Goal: Task Accomplishment & Management: Manage account settings

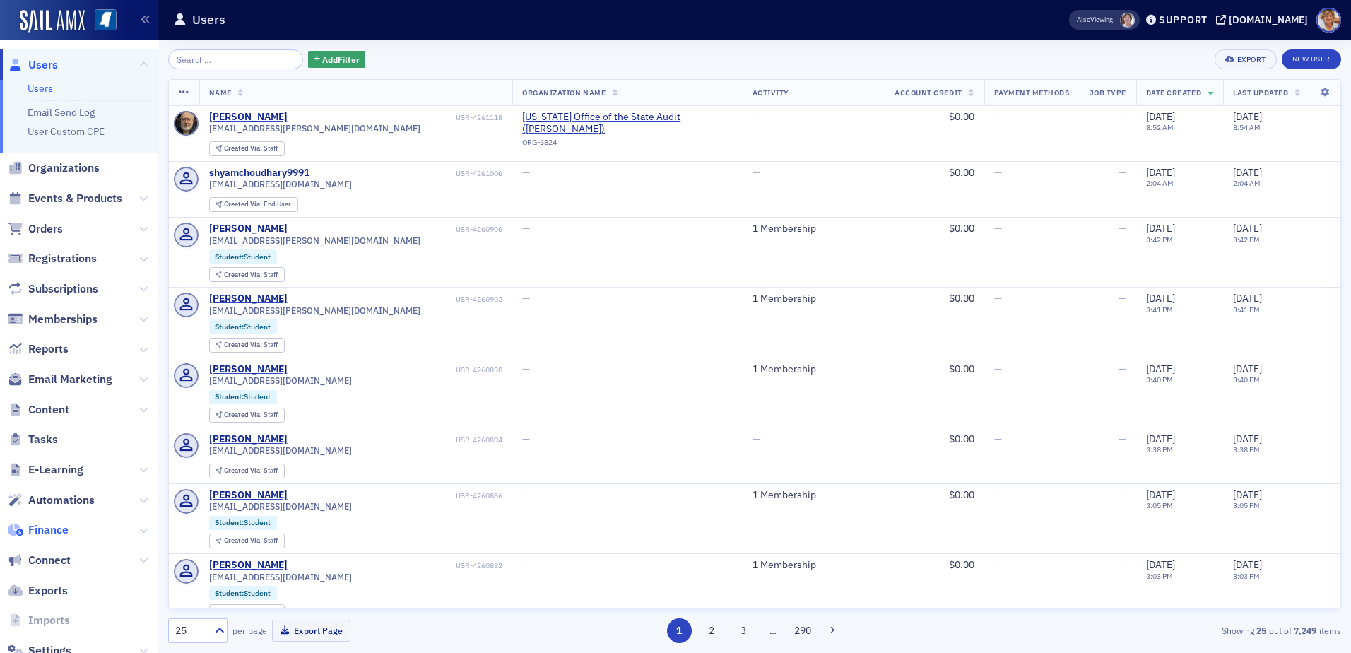
click at [36, 529] on span "Finance" at bounding box center [48, 530] width 40 height 16
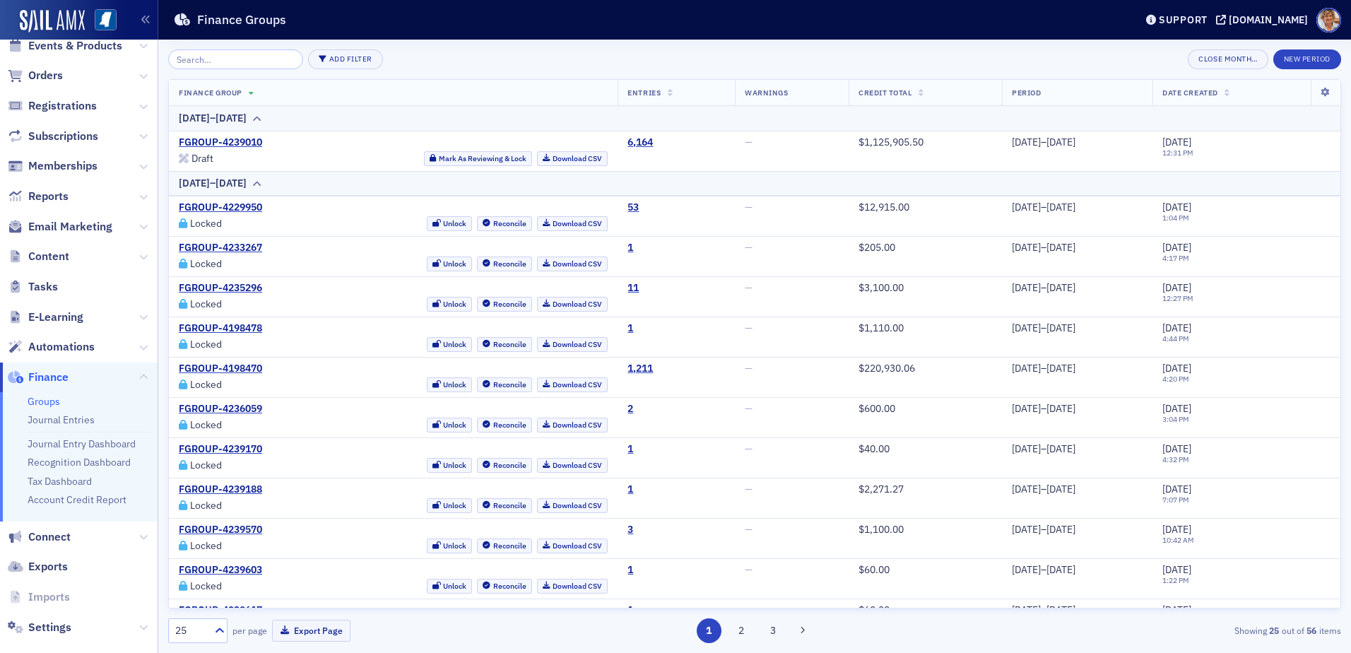
scroll to position [98, 0]
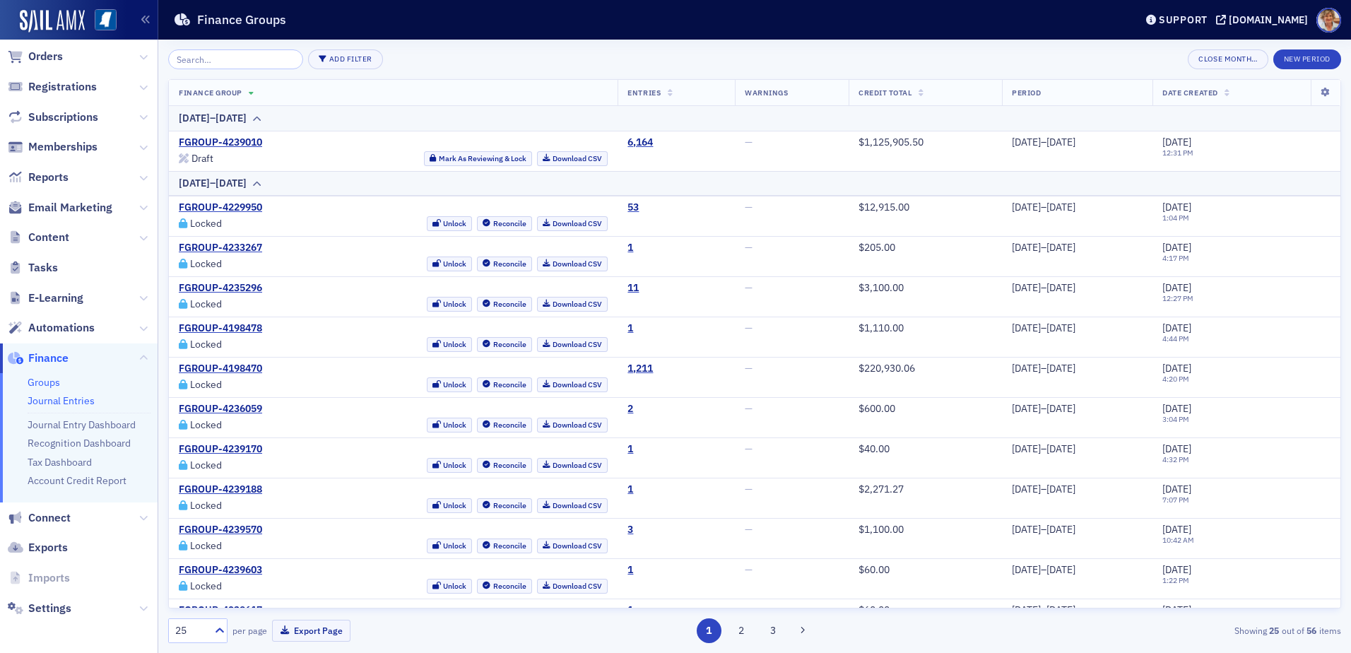
click at [63, 405] on link "Journal Entries" at bounding box center [61, 400] width 67 height 13
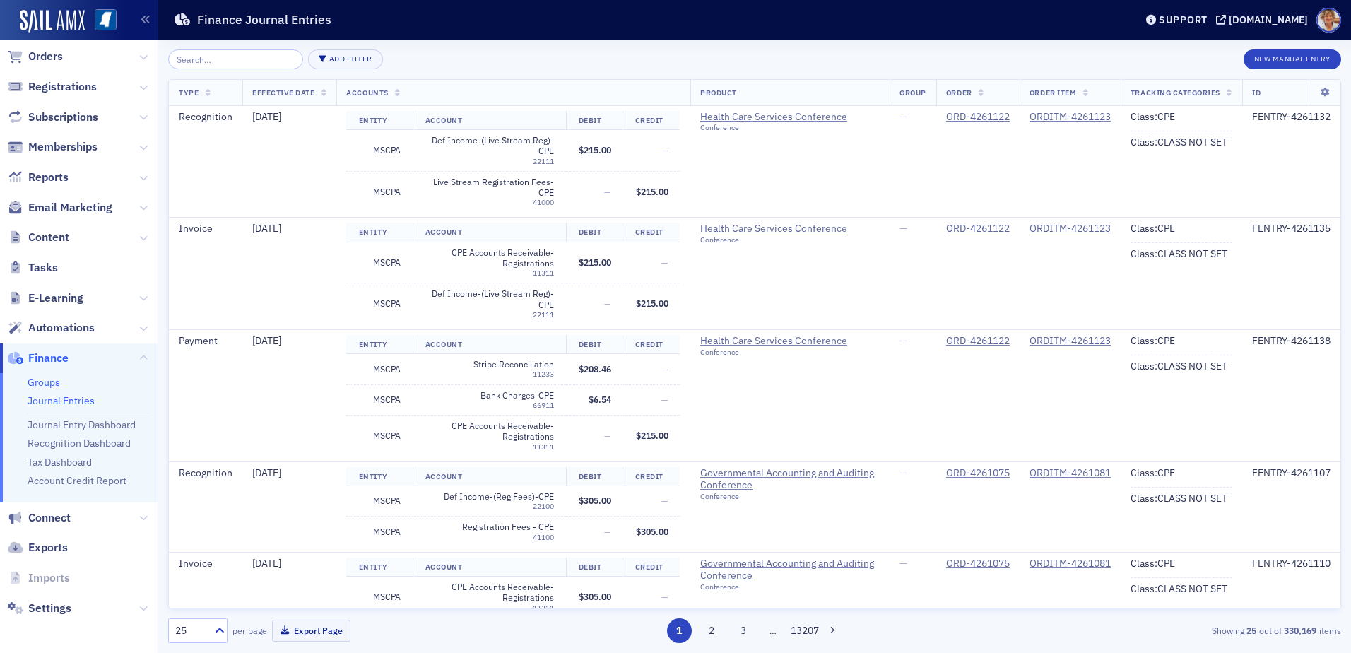
click at [43, 382] on link "Groups" at bounding box center [44, 382] width 33 height 13
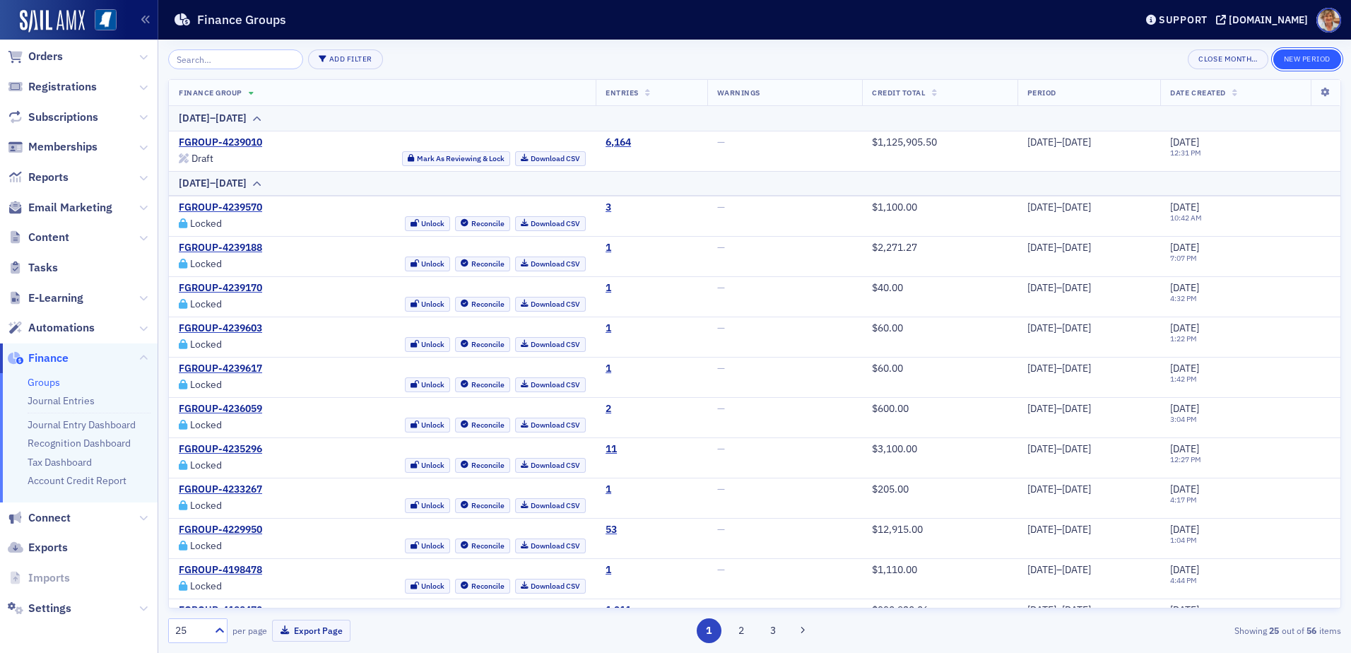
click at [1311, 61] on button "New Period" at bounding box center [1308, 59] width 68 height 20
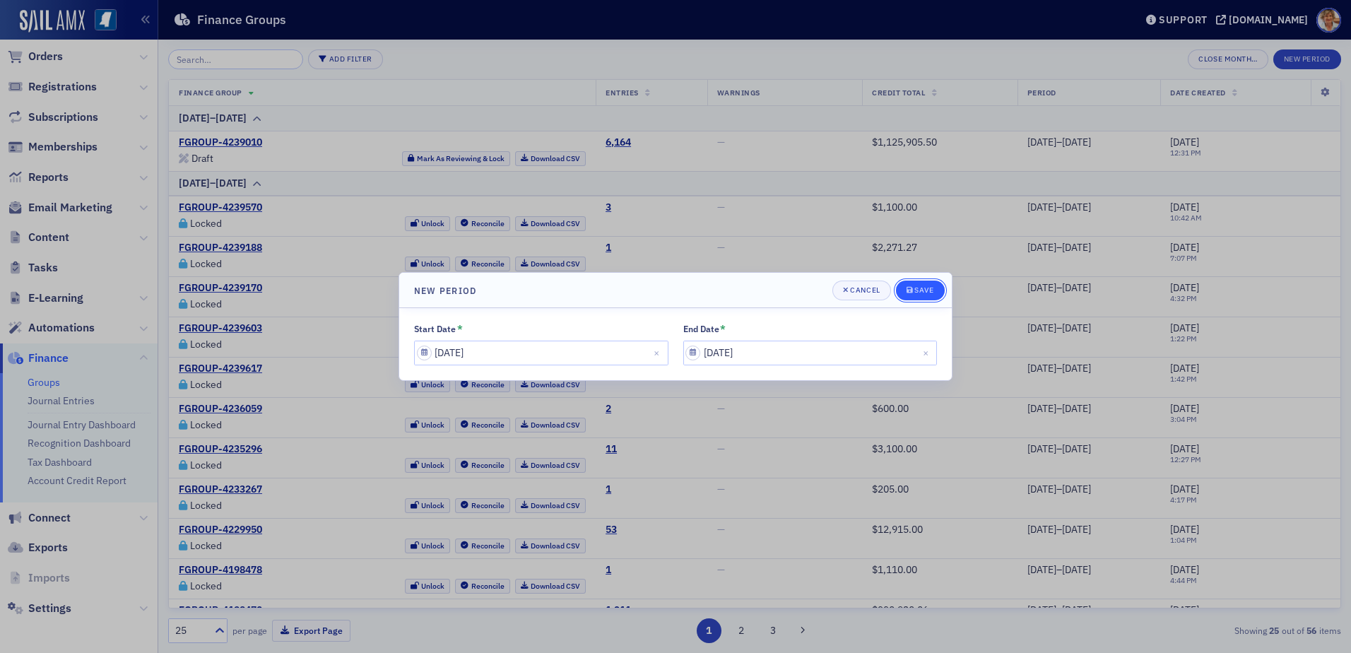
click at [923, 290] on div "Save" at bounding box center [924, 290] width 19 height 8
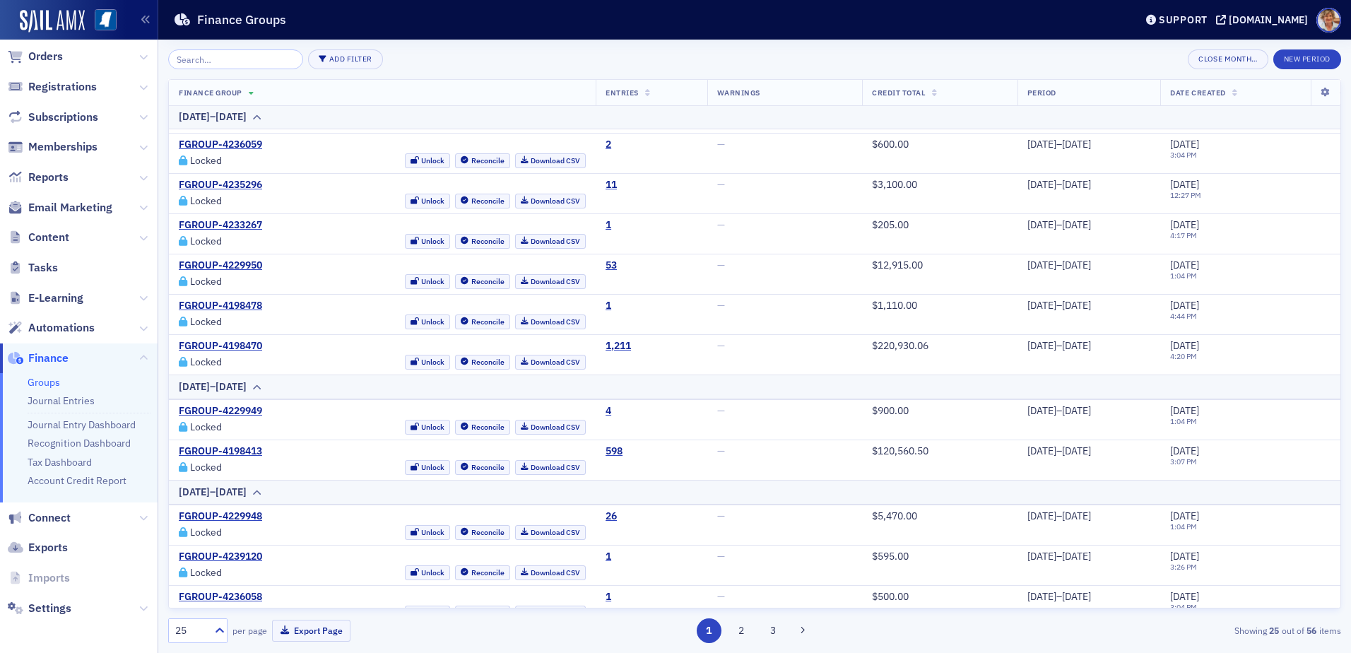
scroll to position [258, 0]
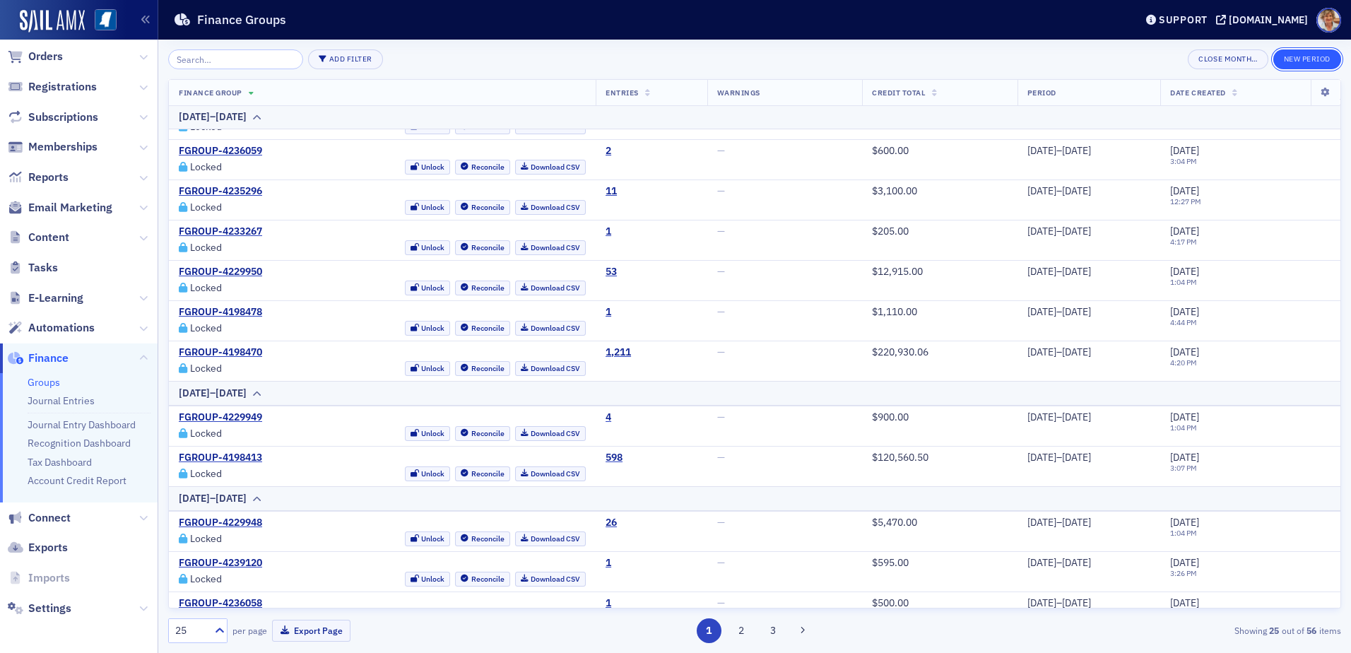
click at [1305, 54] on button "New Period" at bounding box center [1308, 59] width 68 height 20
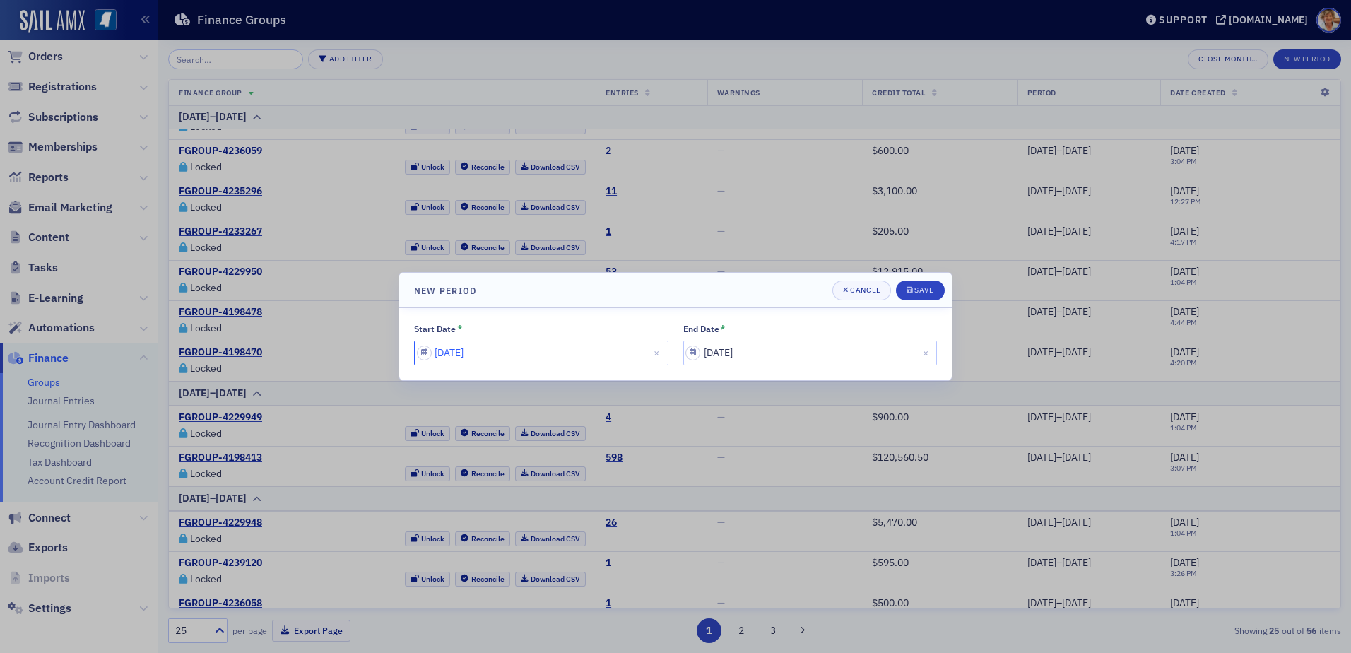
select select "6"
select select "2025"
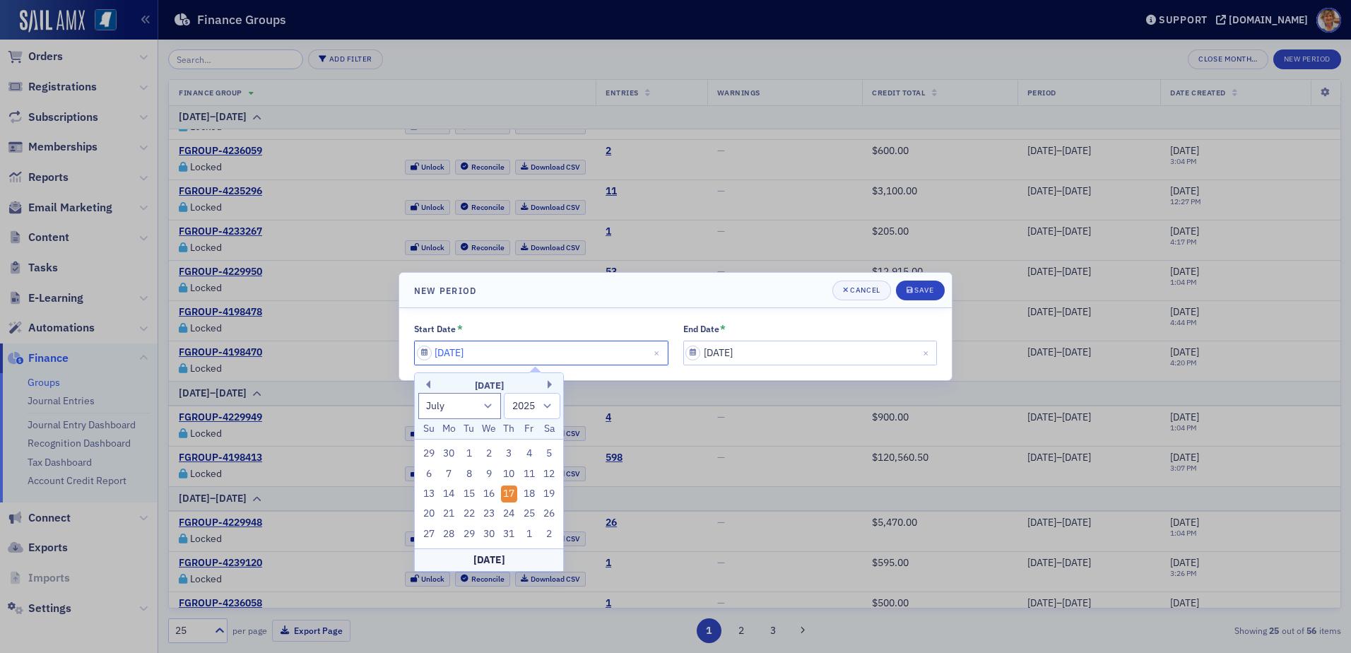
click at [635, 350] on input "[DATE]" at bounding box center [541, 353] width 254 height 25
click at [490, 474] on div "9" at bounding box center [489, 474] width 17 height 17
type input "[DATE]"
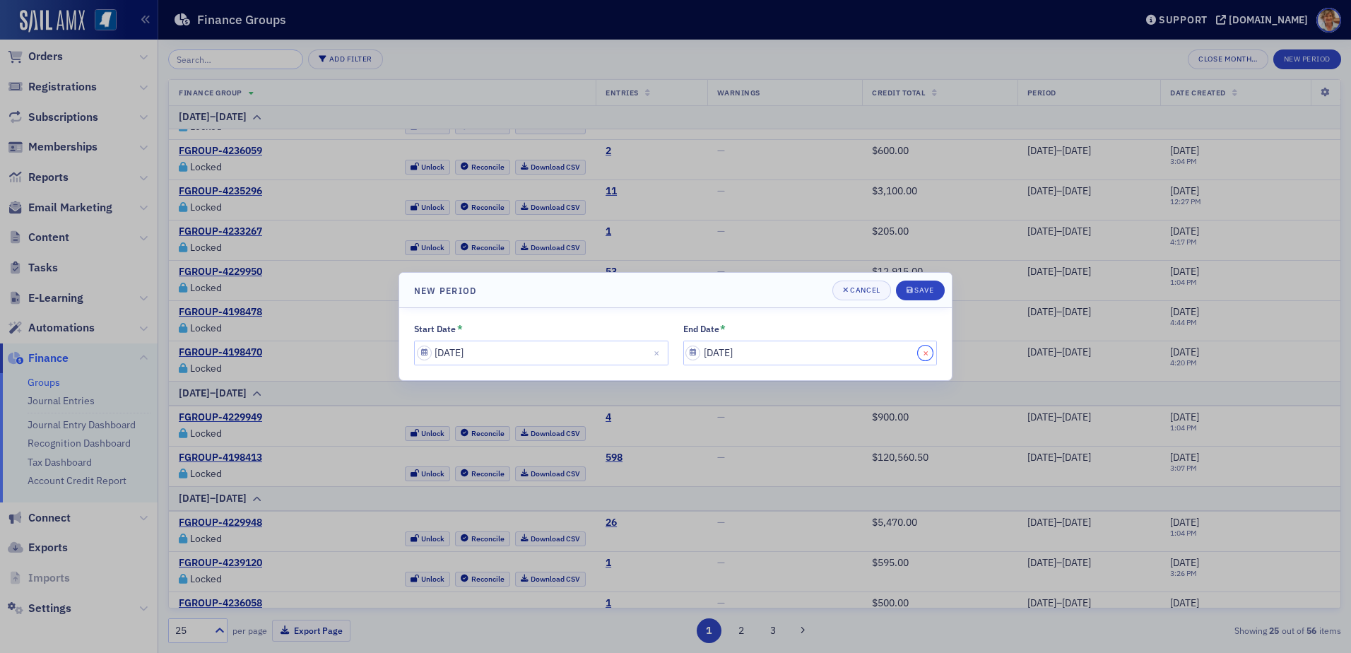
click at [927, 358] on button "Close" at bounding box center [927, 353] width 19 height 25
select select "8"
select select "2025"
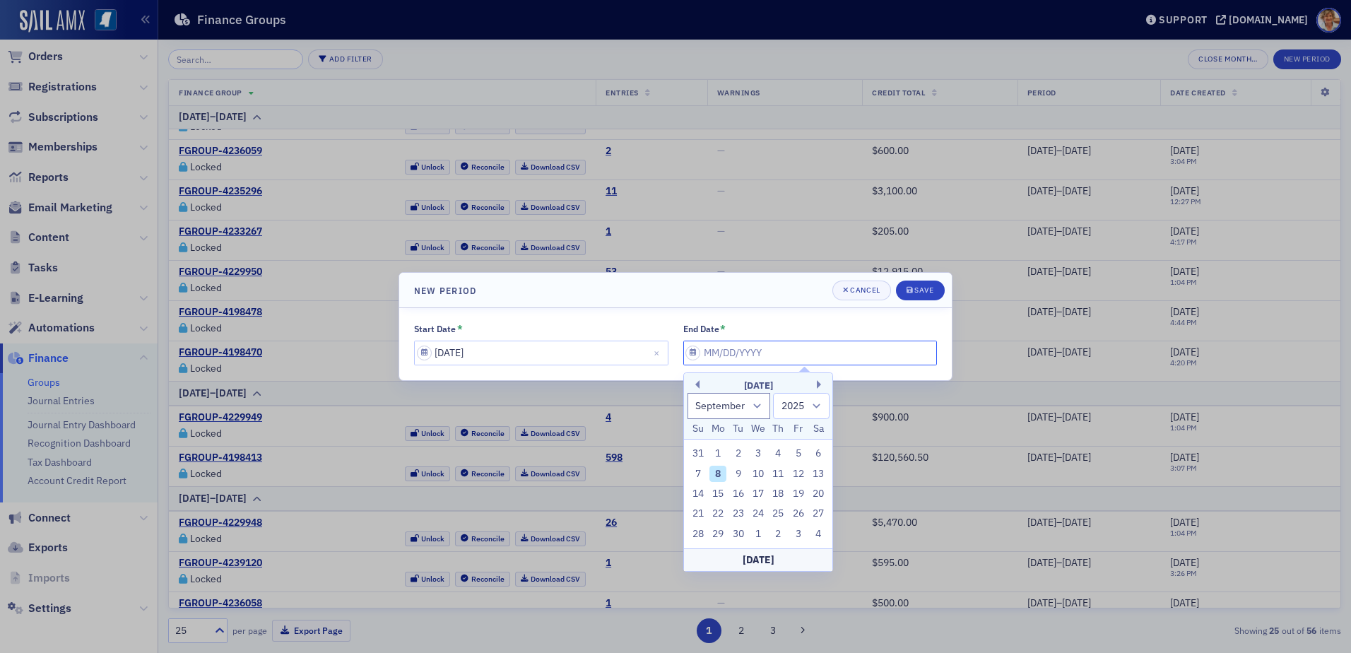
click at [926, 358] on input "End Date *" at bounding box center [810, 353] width 254 height 25
click at [696, 380] on div "[DATE]" at bounding box center [758, 386] width 148 height 14
click at [696, 385] on button "Previous Month" at bounding box center [695, 384] width 8 height 8
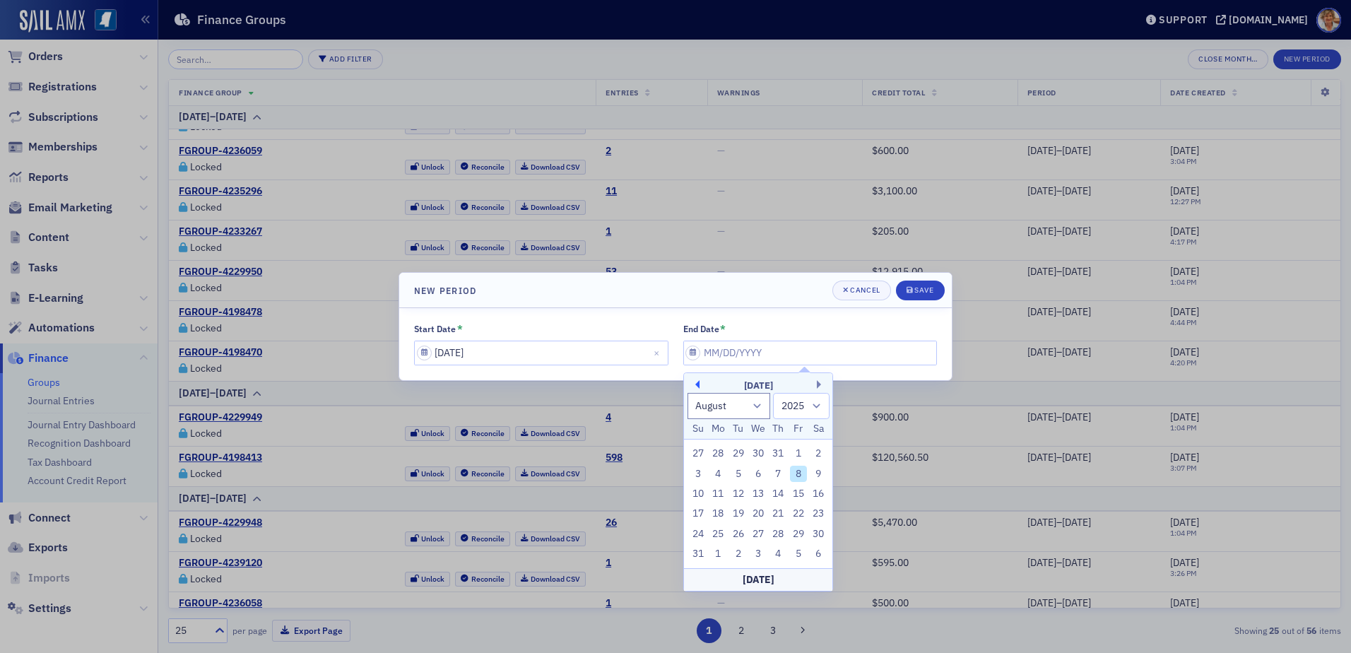
click at [698, 385] on button "Previous Month" at bounding box center [695, 384] width 8 height 8
select select "6"
click at [818, 471] on div "12" at bounding box center [818, 474] width 17 height 17
type input "[DATE]"
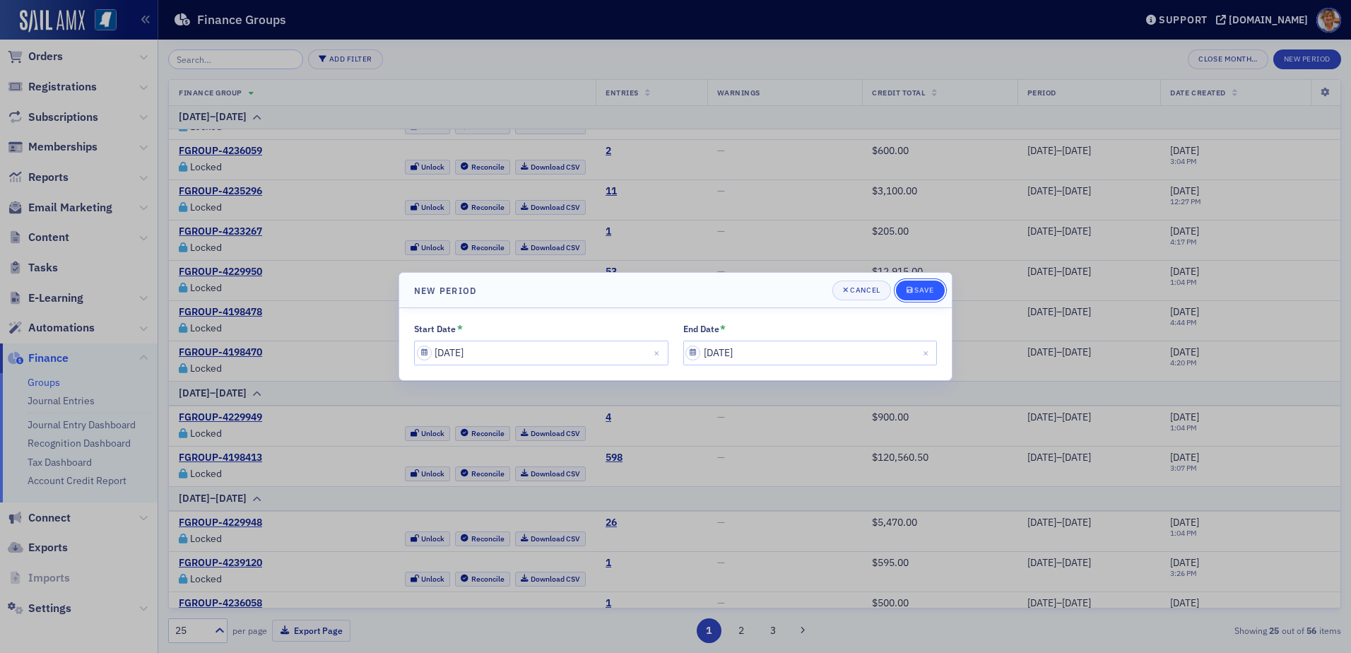
click at [930, 286] on div "Save" at bounding box center [924, 290] width 19 height 8
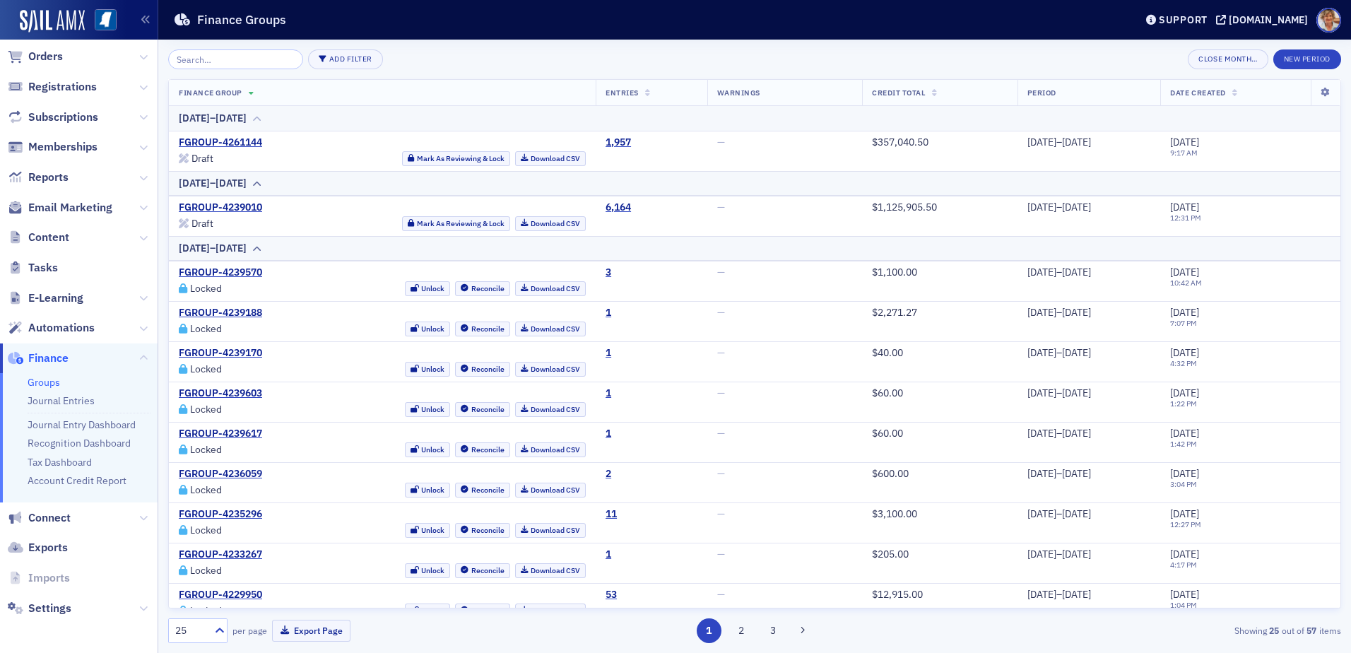
click at [262, 120] on icon at bounding box center [257, 119] width 11 height 8
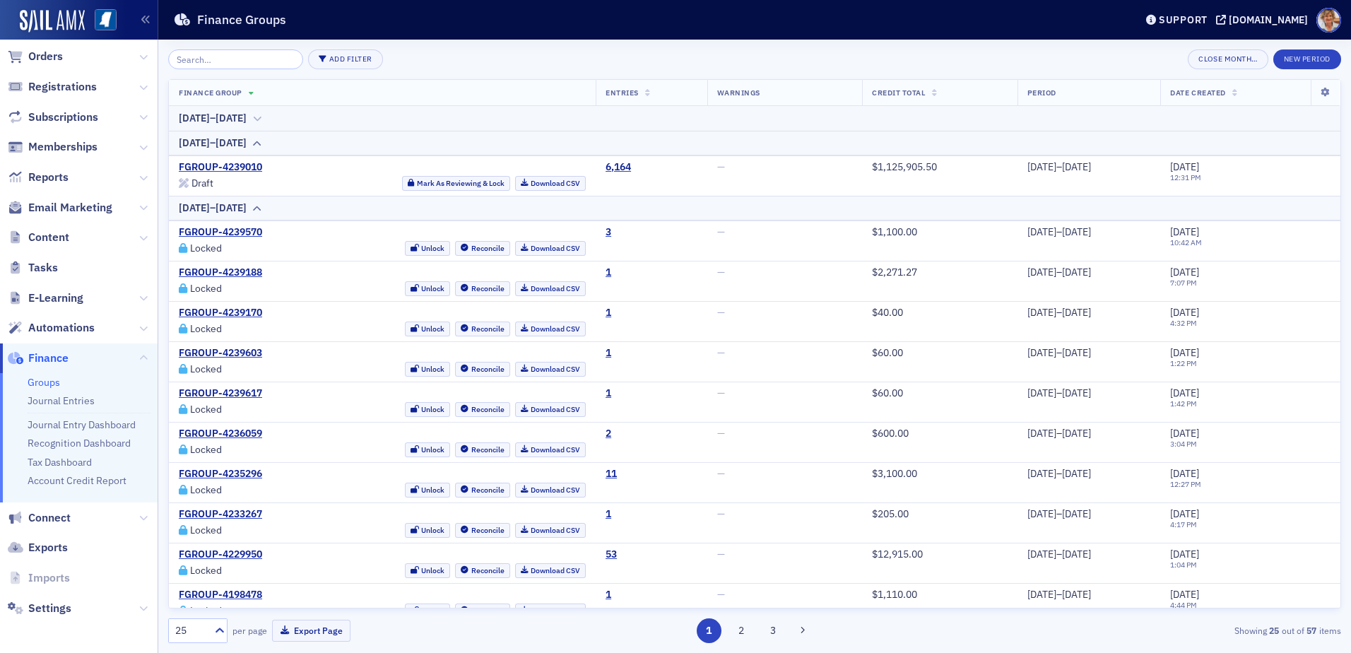
click at [262, 120] on icon at bounding box center [257, 119] width 11 height 8
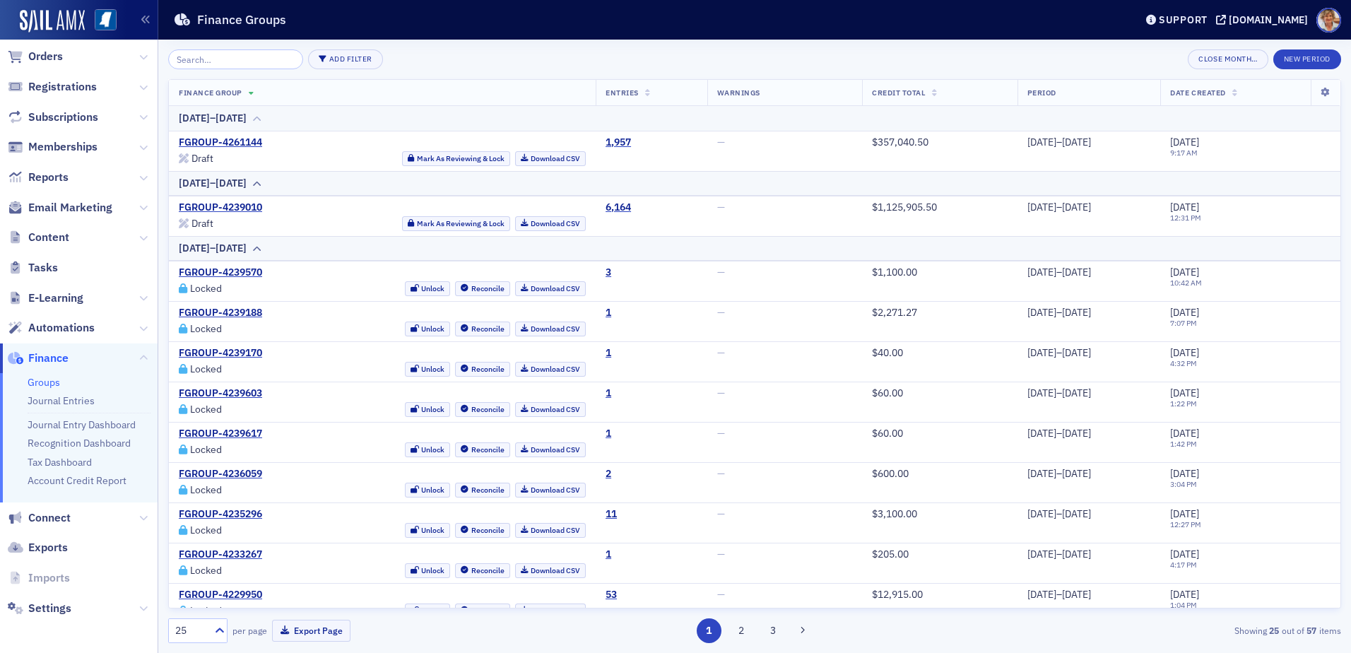
click at [262, 119] on icon at bounding box center [257, 119] width 11 height 8
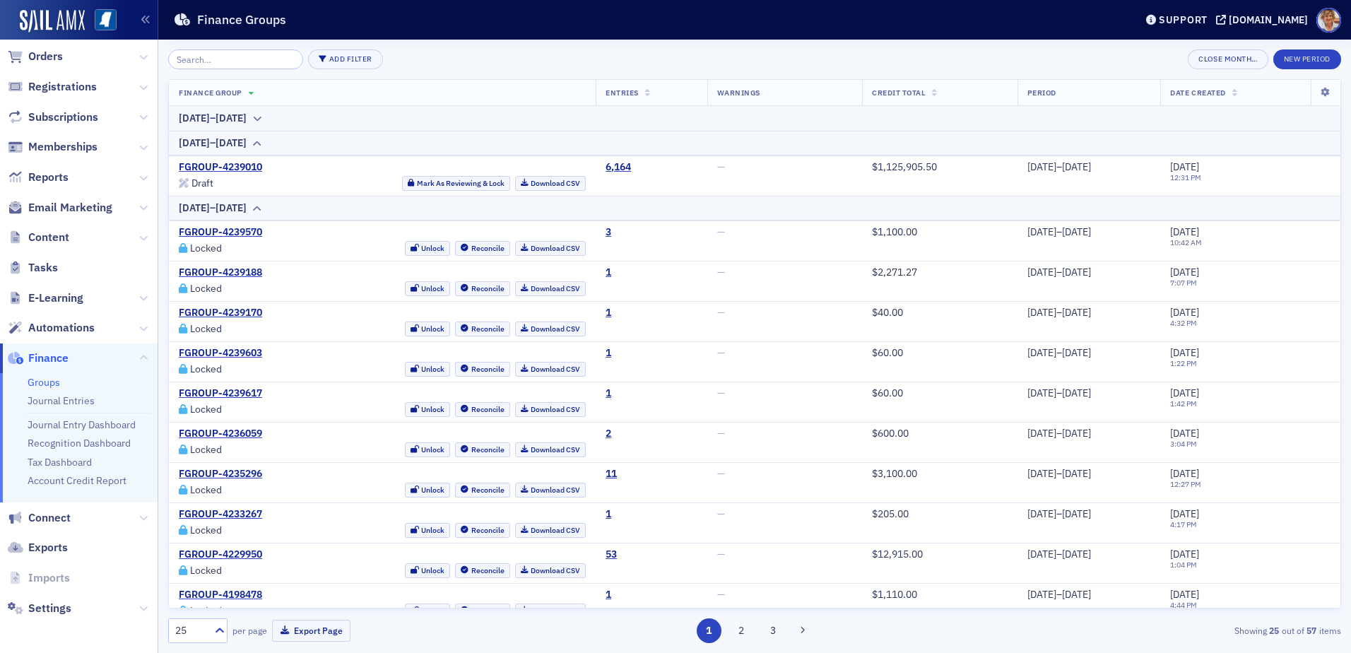
click at [1337, 597] on div "Finance Group Entries Warnings Credit Total Period Date Created [DATE]–[DATE] […" at bounding box center [754, 343] width 1173 height 529
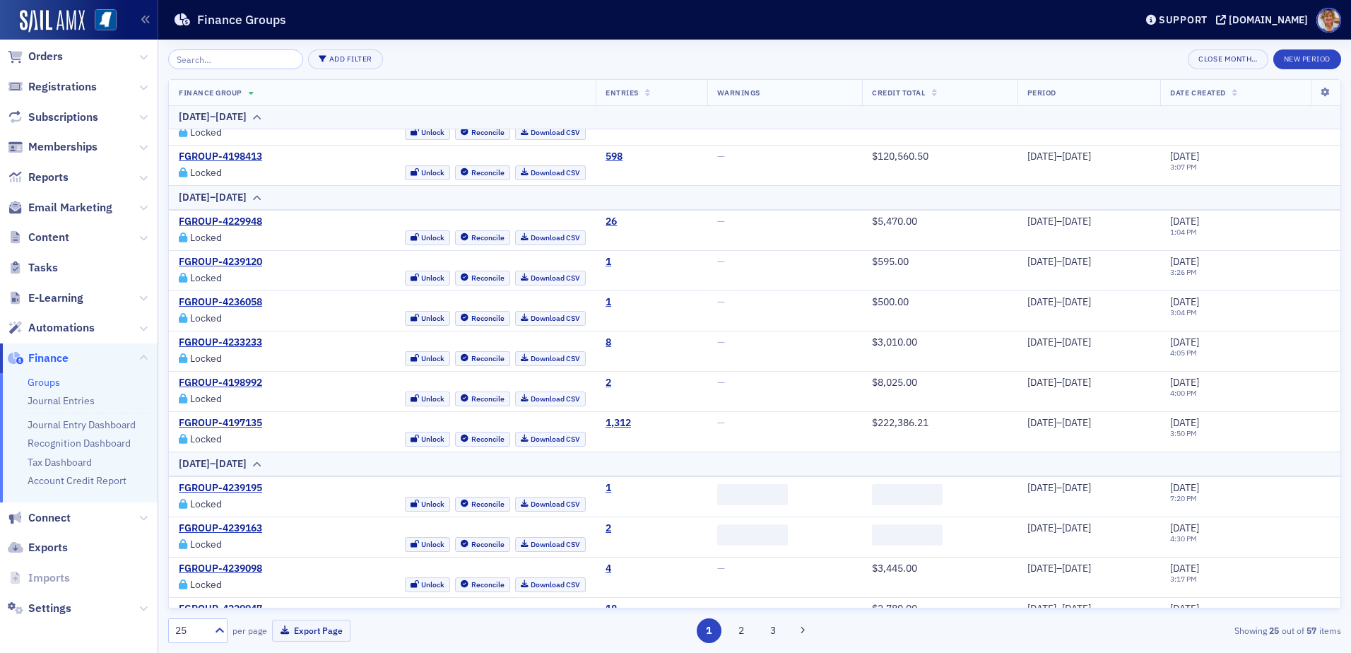
scroll to position [614, 0]
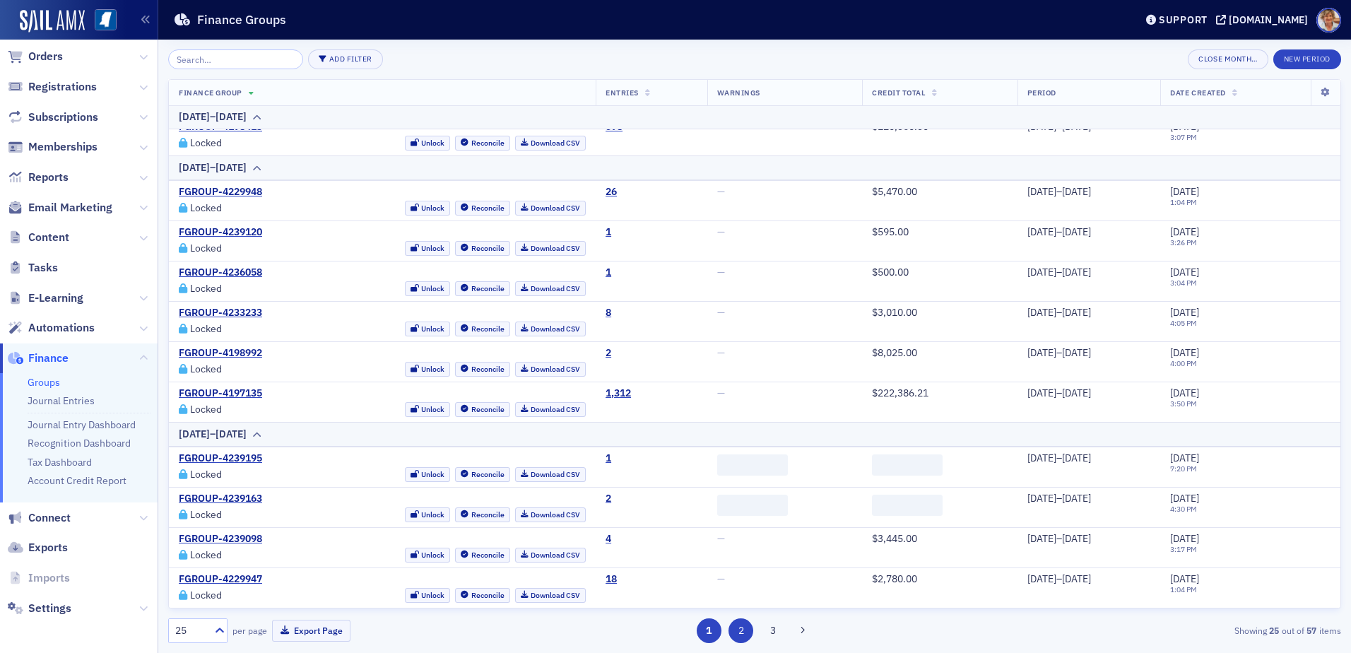
click at [742, 630] on button "2" at bounding box center [741, 630] width 25 height 25
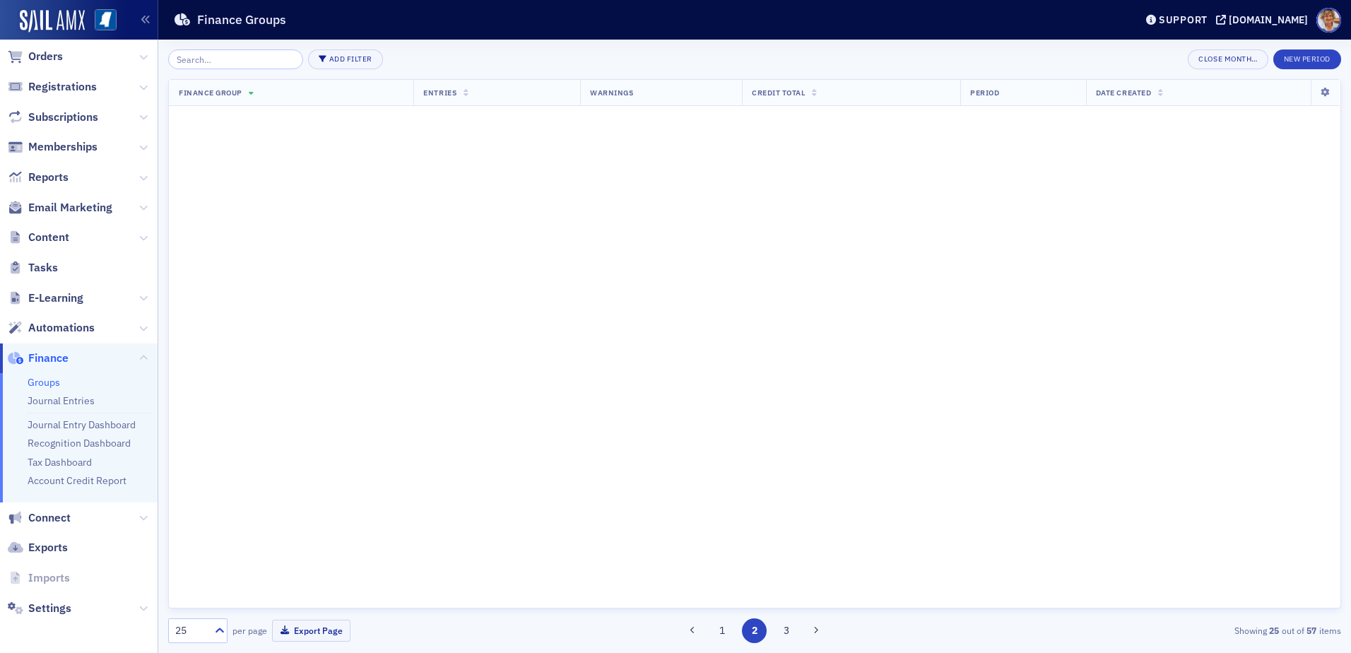
scroll to position [0, 0]
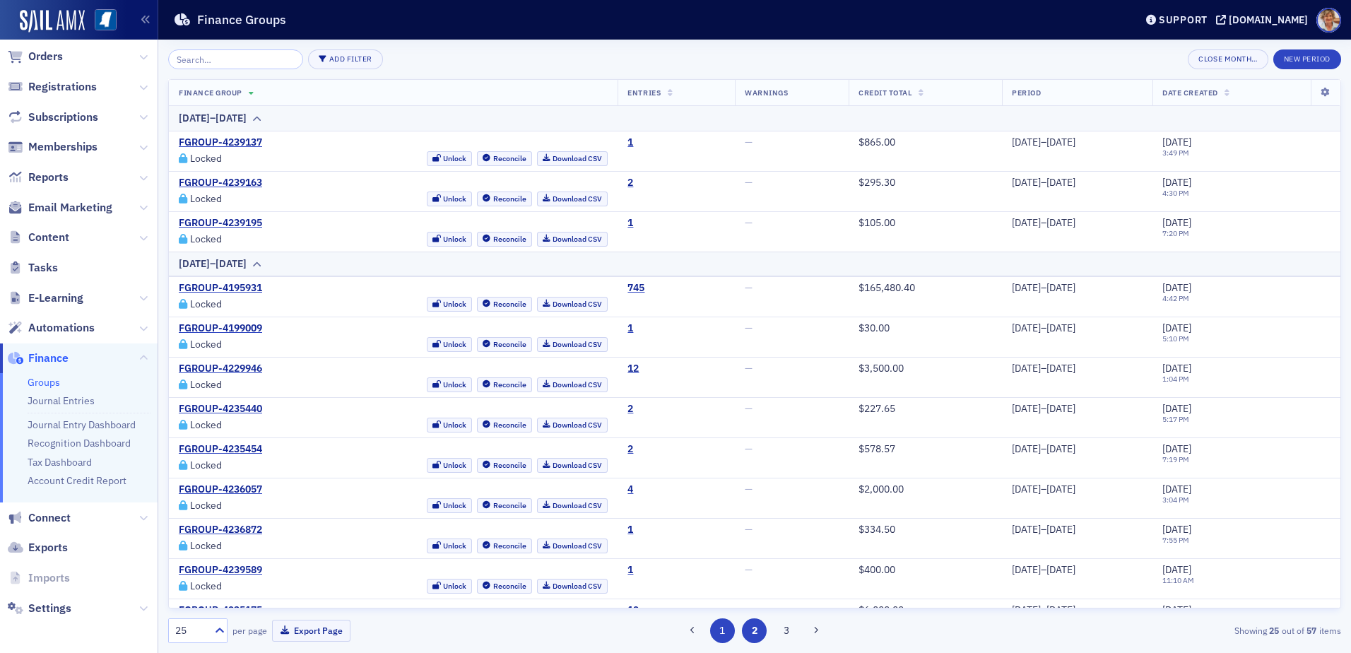
click at [729, 633] on button "1" at bounding box center [722, 630] width 25 height 25
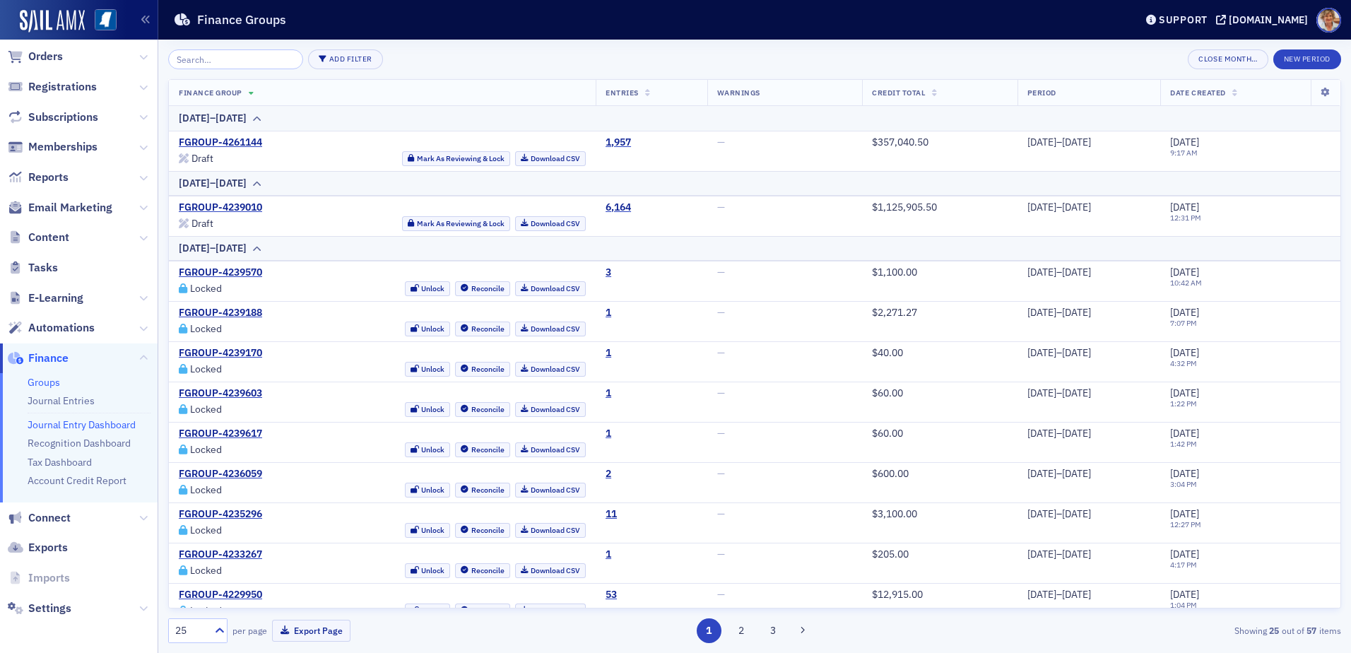
click at [76, 422] on link "Journal Entry Dashboard" at bounding box center [82, 424] width 108 height 13
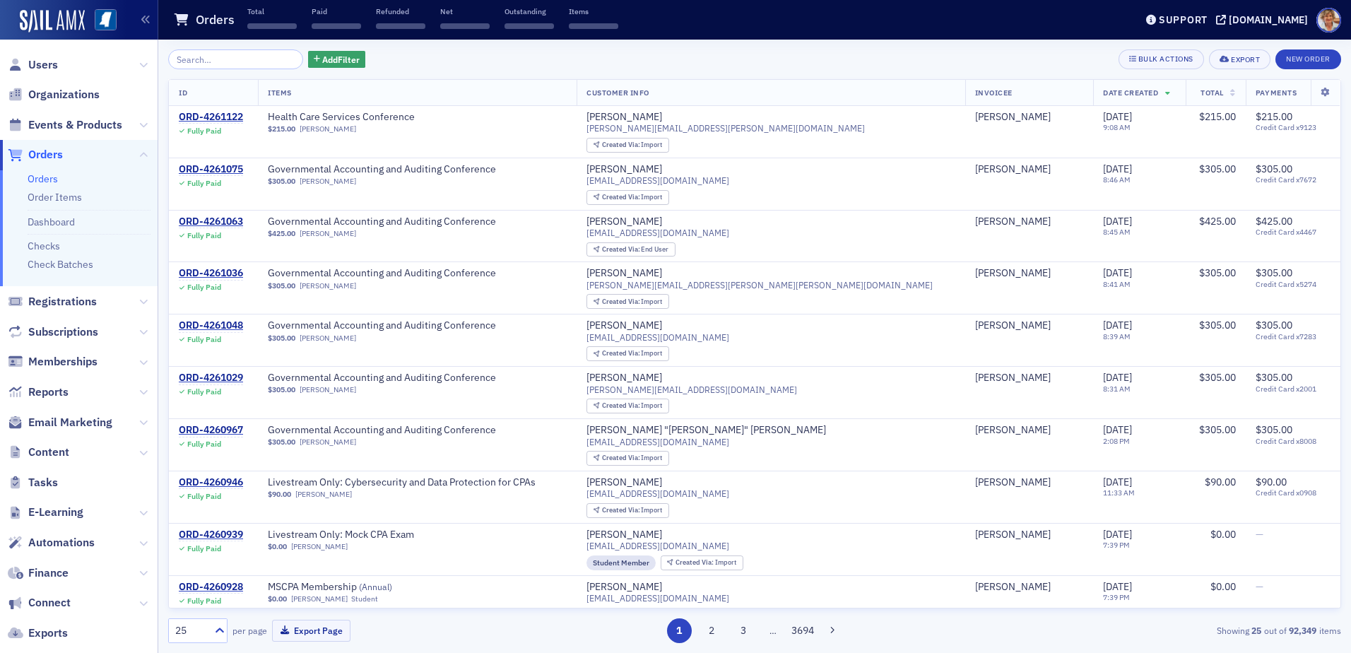
scroll to position [86, 0]
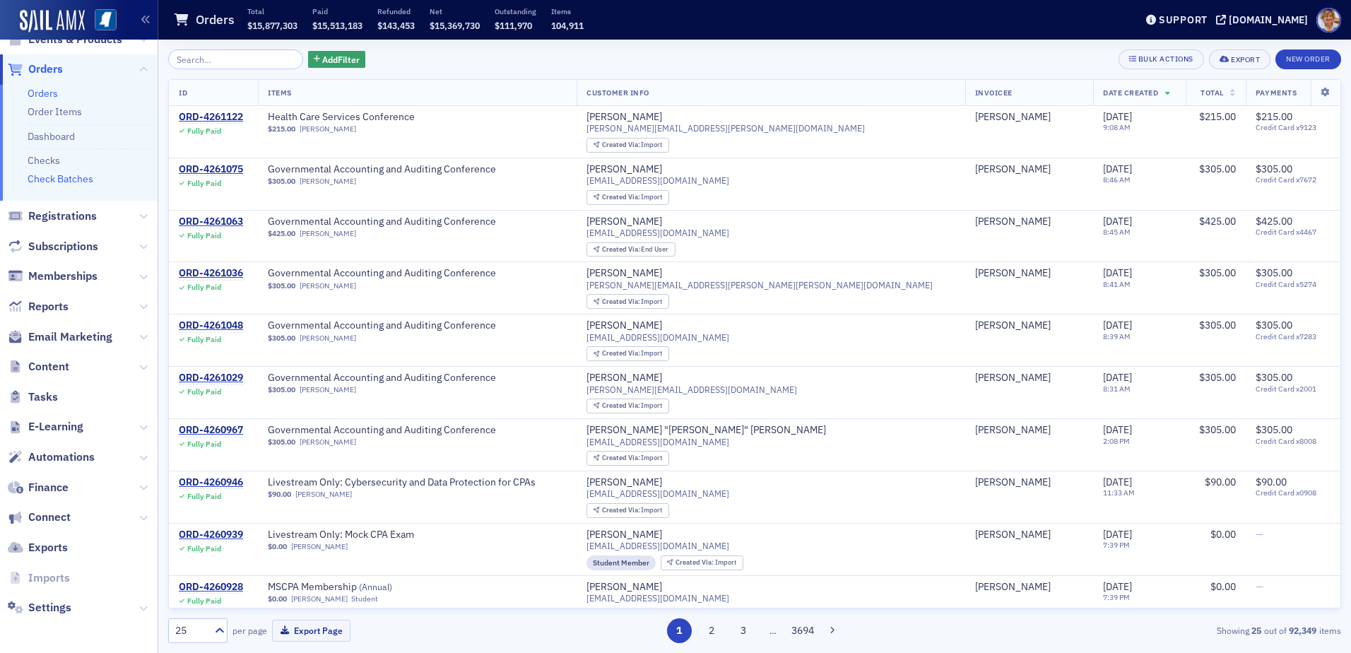
click at [80, 180] on link "Check Batches" at bounding box center [61, 178] width 66 height 13
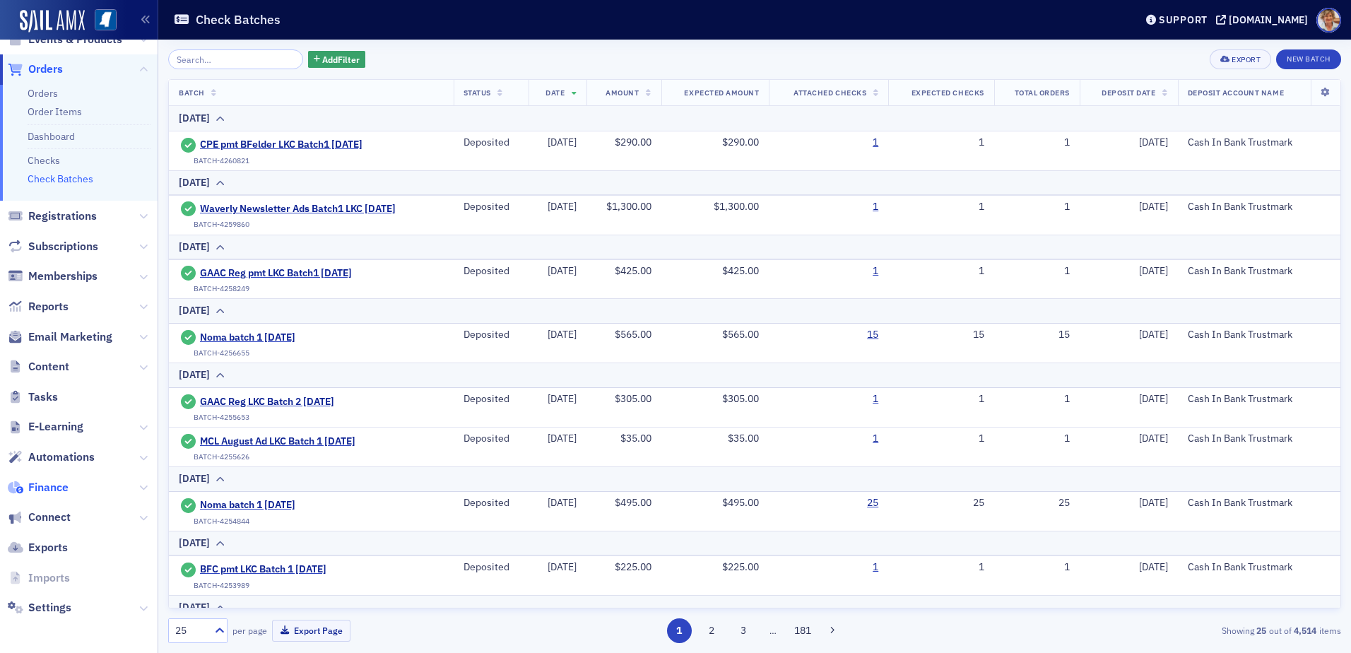
click at [43, 491] on span "Finance" at bounding box center [48, 488] width 40 height 16
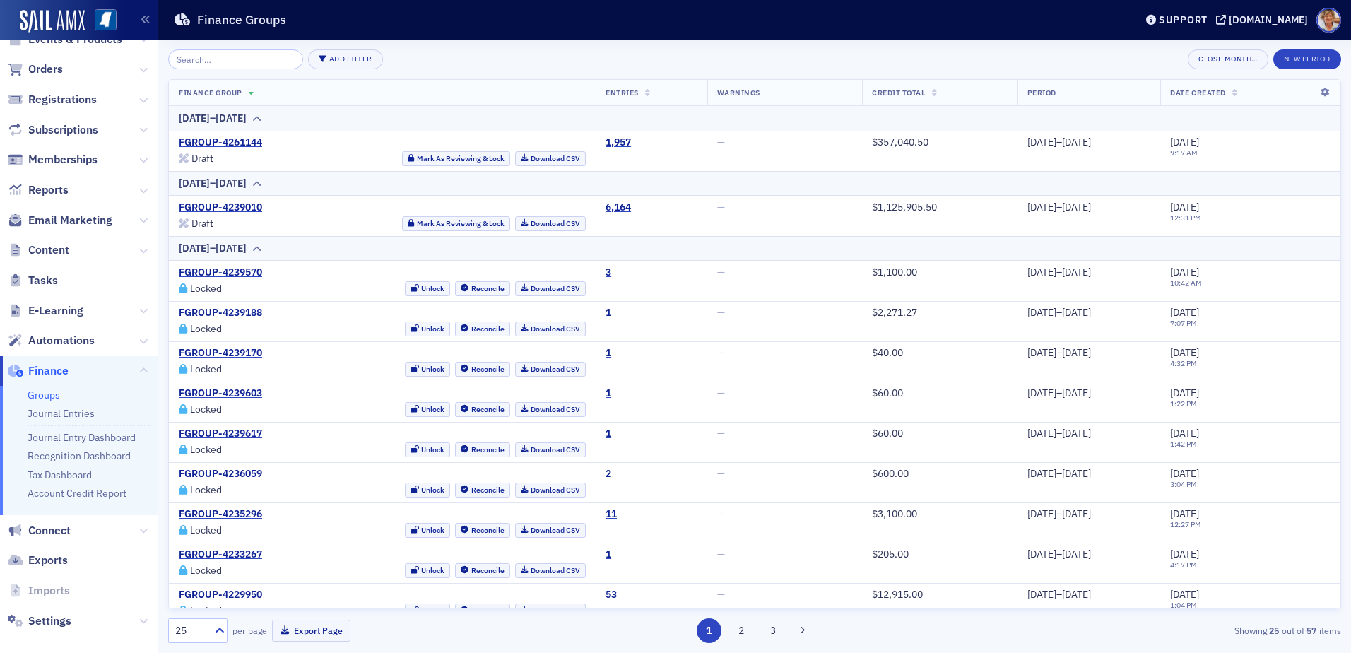
click at [51, 399] on link "Groups" at bounding box center [44, 395] width 33 height 13
